Goal: Task Accomplishment & Management: Use online tool/utility

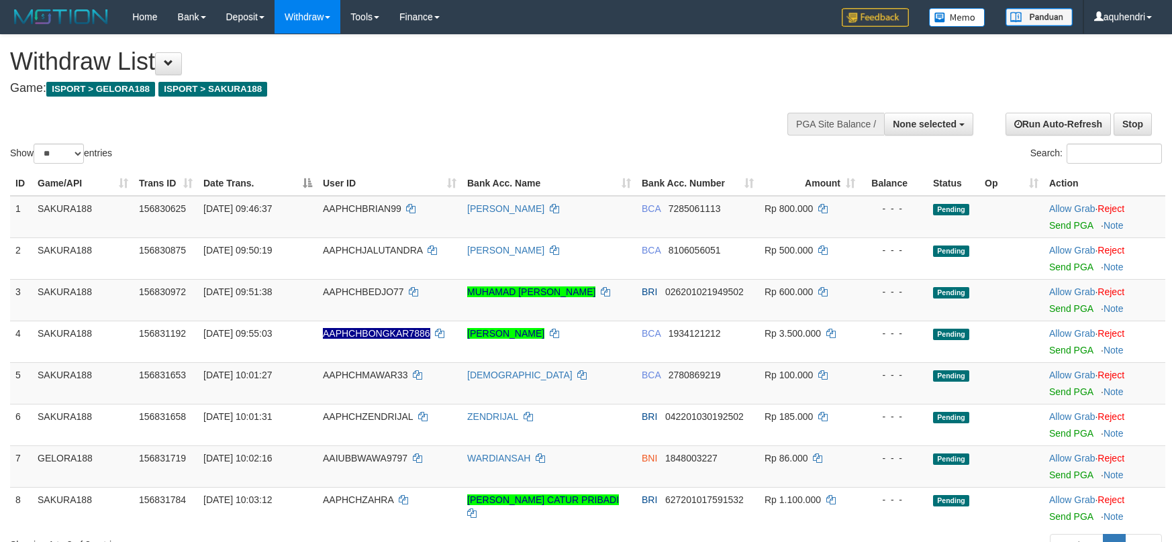
select select
select select "**"
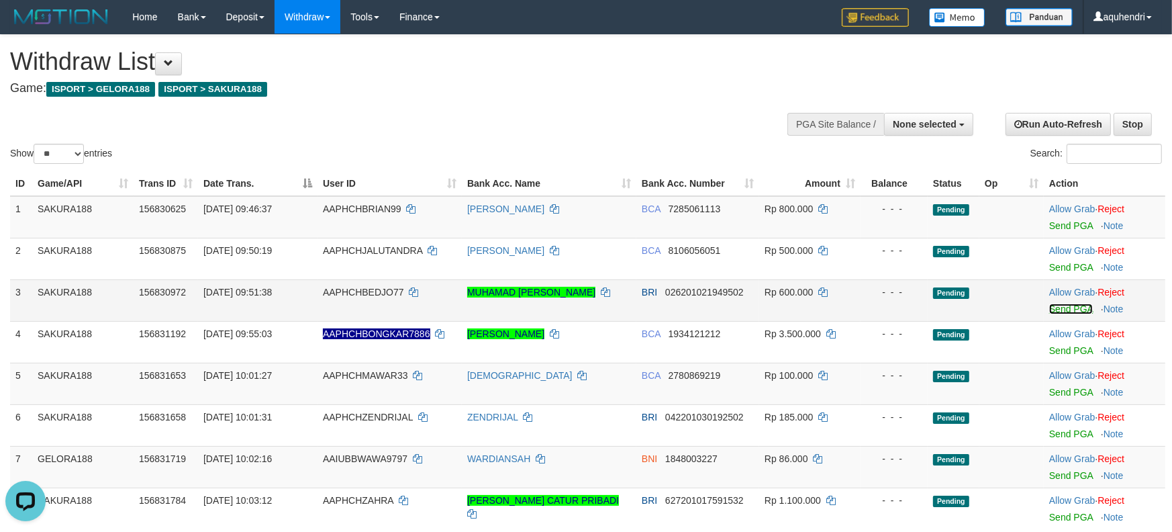
click at [1058, 307] on link "Send PGA" at bounding box center [1071, 308] width 44 height 11
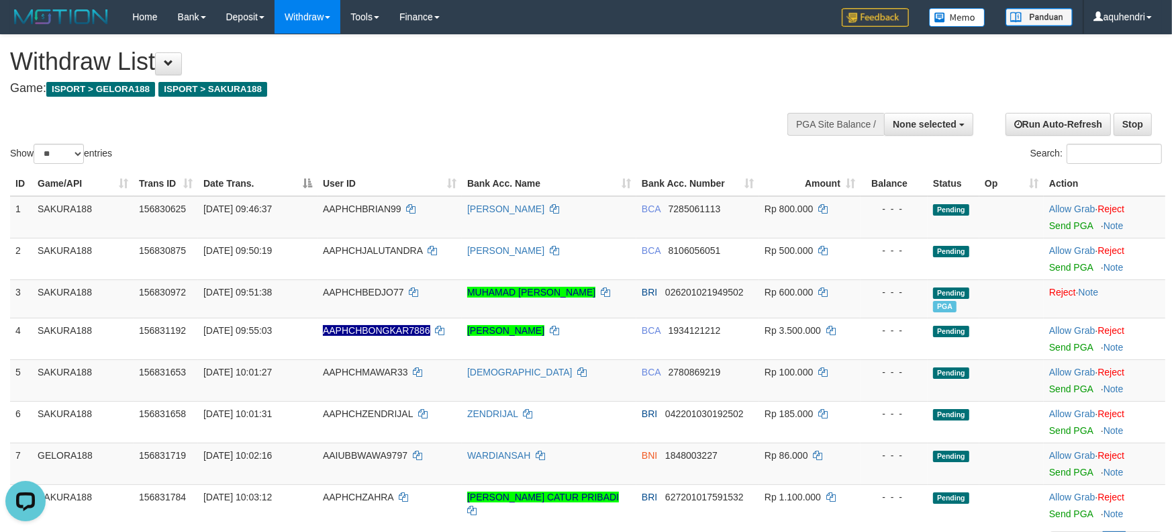
drag, startPoint x: 304, startPoint y: 106, endPoint x: 313, endPoint y: 108, distance: 9.0
click at [307, 106] on div "Show ** ** ** *** entries Search:" at bounding box center [586, 101] width 1172 height 132
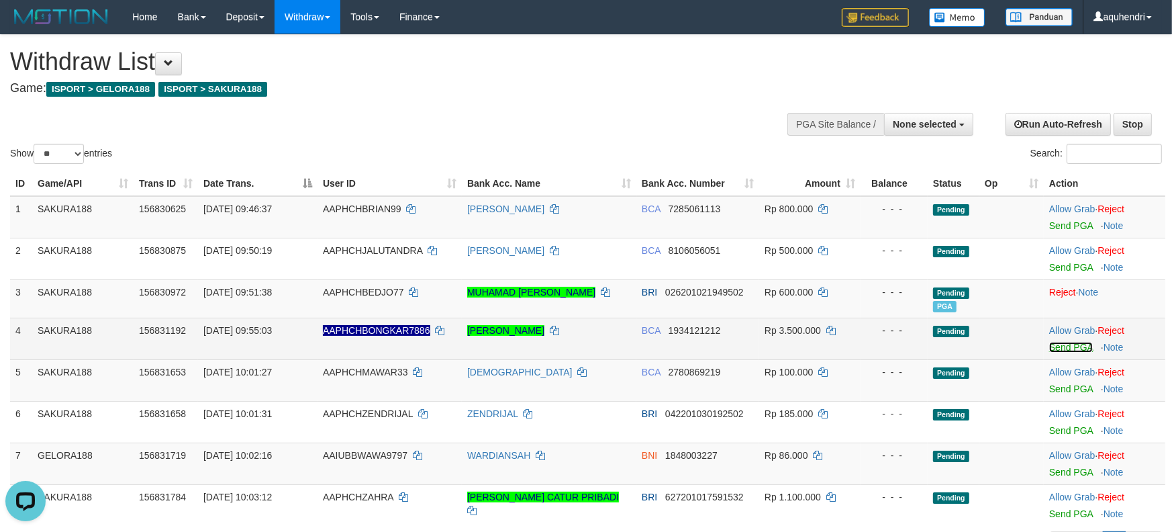
click at [1064, 350] on link "Send PGA" at bounding box center [1071, 347] width 44 height 11
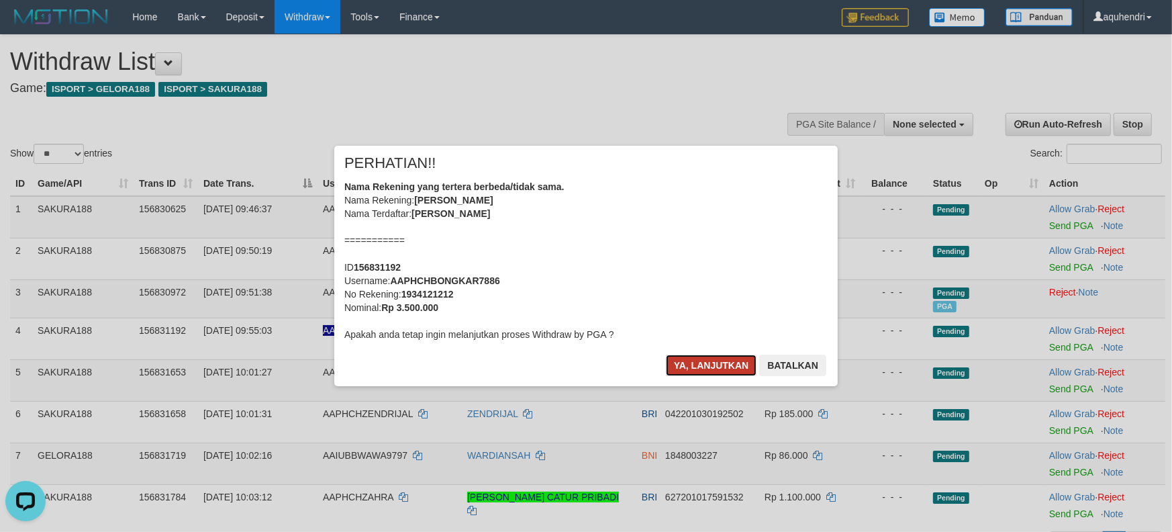
click at [719, 363] on button "Ya, lanjutkan" at bounding box center [711, 364] width 91 height 21
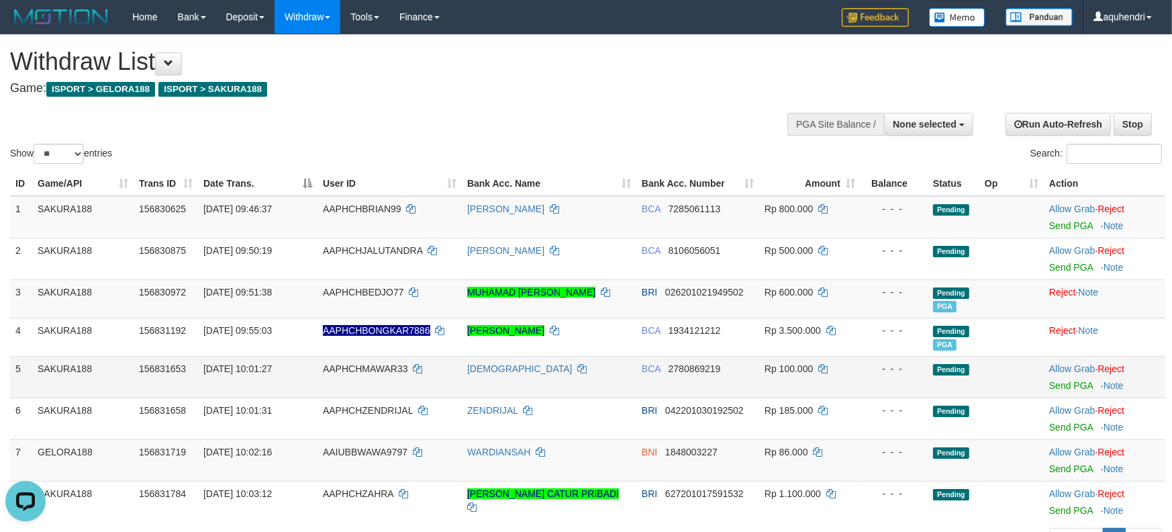
click at [861, 363] on td "- - -" at bounding box center [894, 377] width 67 height 42
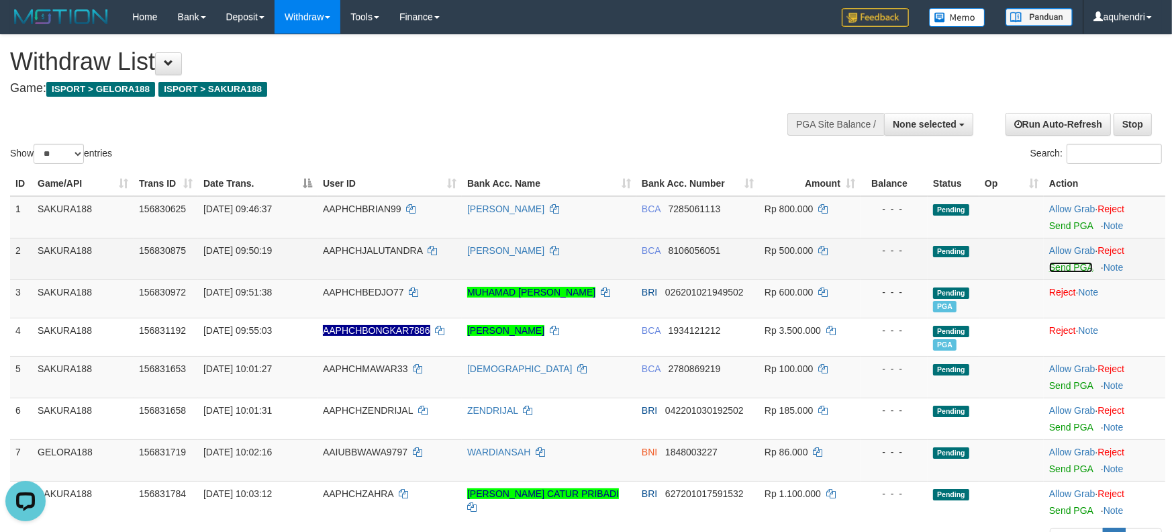
click at [1074, 270] on link "Send PGA" at bounding box center [1071, 267] width 44 height 11
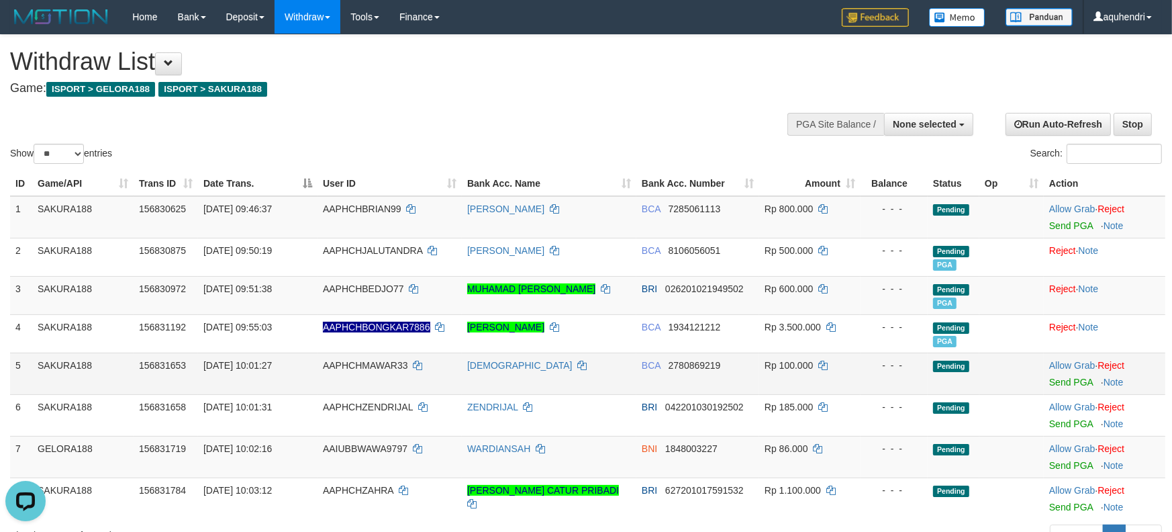
click at [1026, 357] on td at bounding box center [1012, 373] width 64 height 42
click at [1065, 228] on link "Send PGA" at bounding box center [1071, 225] width 44 height 11
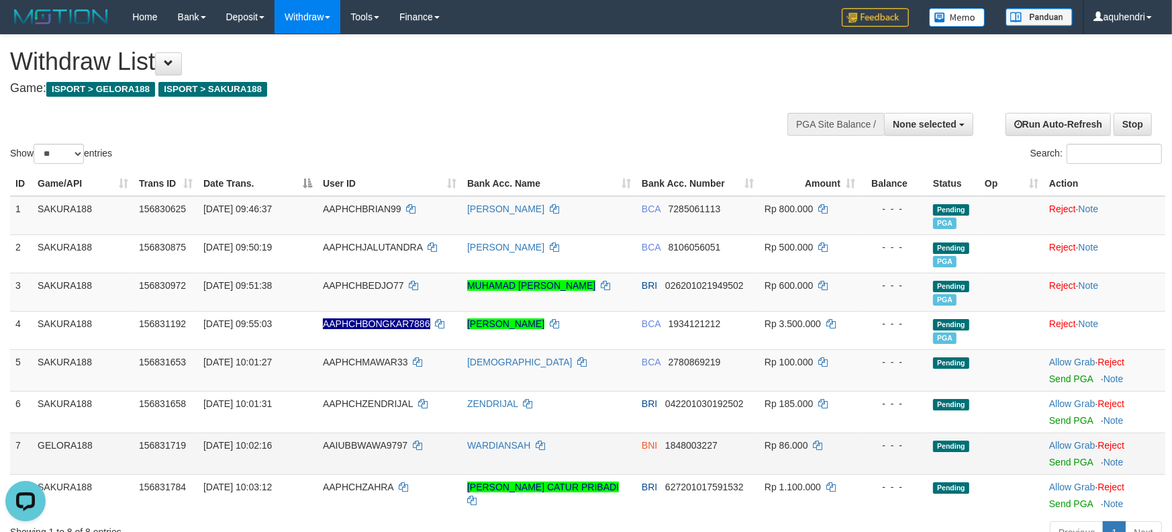
drag, startPoint x: 448, startPoint y: 491, endPoint x: 461, endPoint y: 452, distance: 41.0
click at [450, 488] on td "AAPHCHZAHRA" at bounding box center [390, 495] width 144 height 42
